Goal: Information Seeking & Learning: Learn about a topic

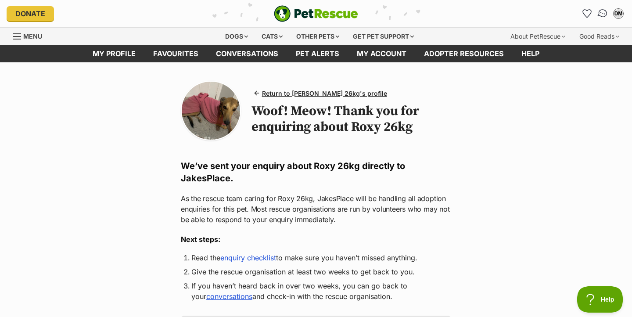
click at [604, 14] on img "Conversations" at bounding box center [603, 13] width 12 height 11
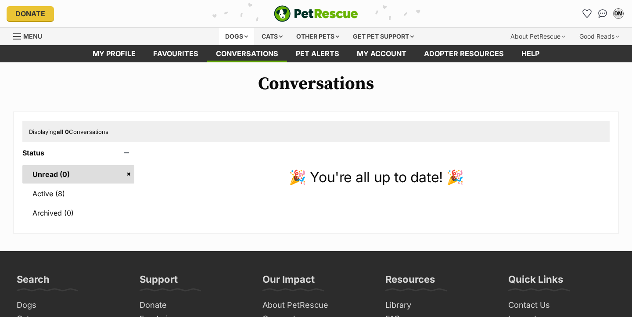
click at [220, 35] on div "Dogs" at bounding box center [236, 37] width 35 height 18
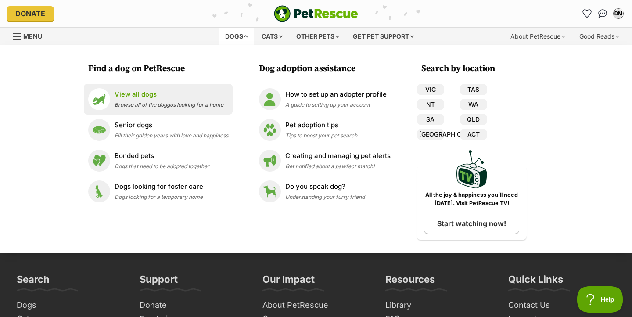
click at [150, 97] on p "View all dogs" at bounding box center [169, 94] width 109 height 10
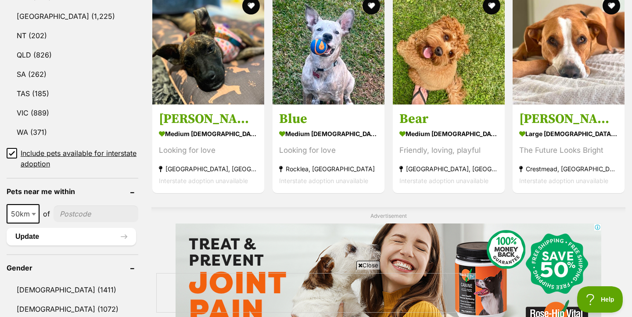
click at [12, 152] on icon at bounding box center [11, 153] width 5 height 4
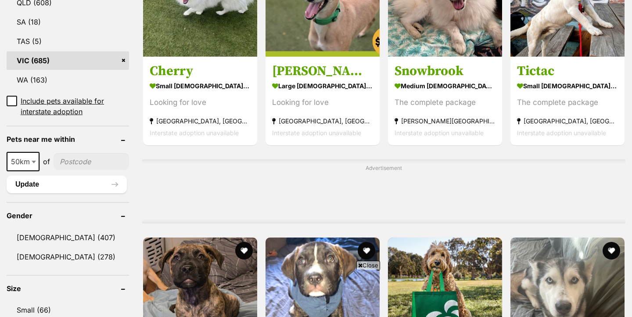
scroll to position [565, 0]
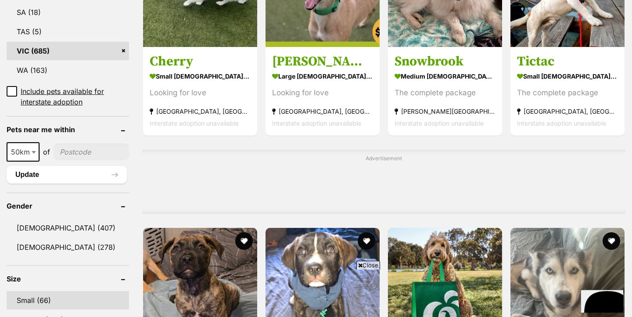
click at [37, 291] on link "Small (66)" at bounding box center [68, 300] width 122 height 18
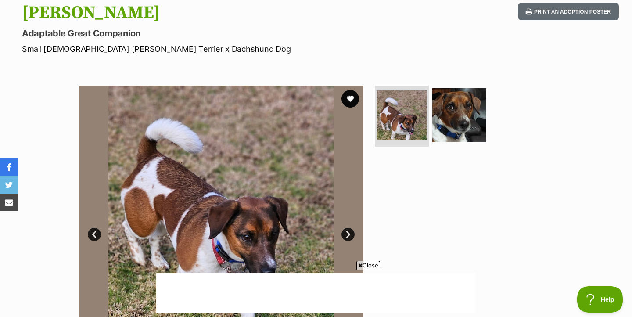
scroll to position [124, 0]
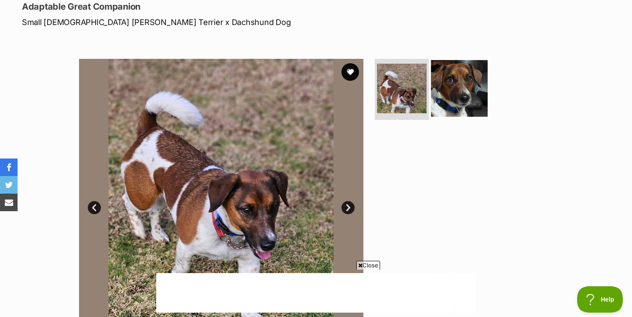
click at [450, 94] on img at bounding box center [459, 88] width 57 height 57
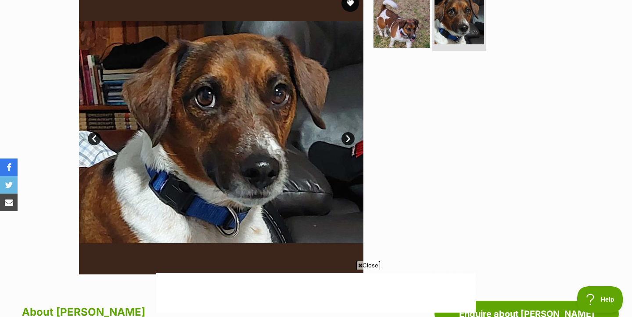
click at [417, 42] on img at bounding box center [401, 19] width 57 height 57
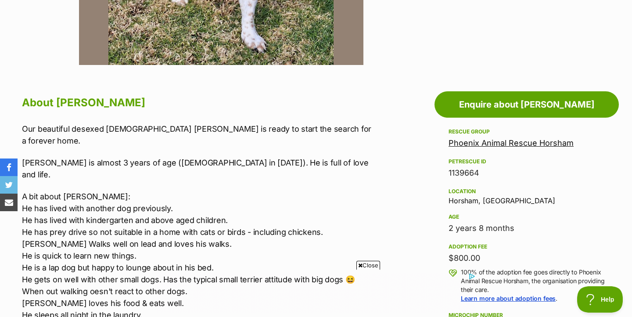
scroll to position [0, 0]
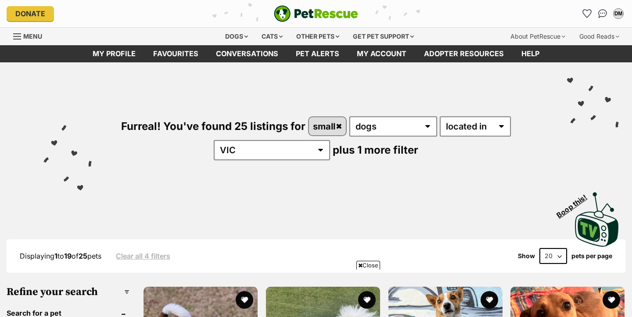
scroll to position [828, 0]
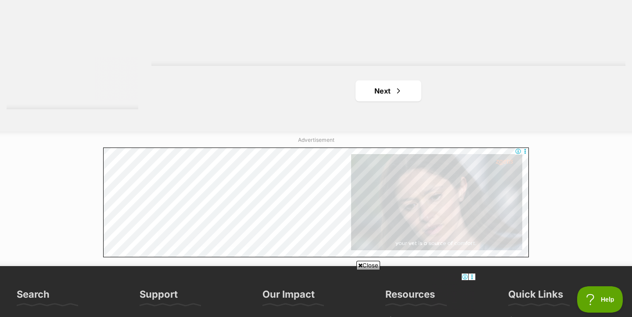
scroll to position [1662, 0]
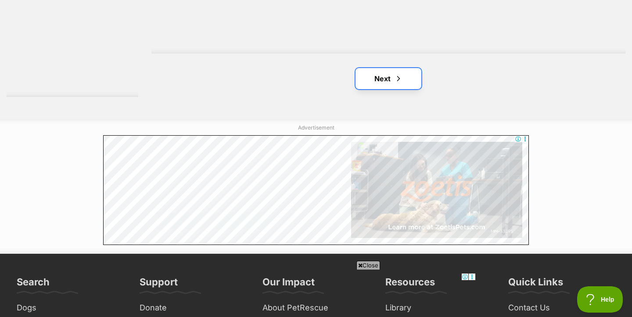
click at [385, 82] on link "Next" at bounding box center [388, 78] width 66 height 21
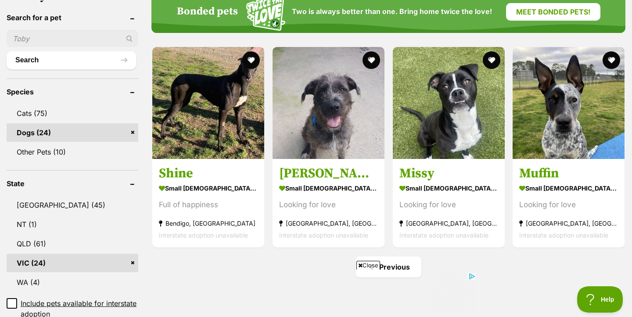
scroll to position [310, 0]
